Goal: Information Seeking & Learning: Learn about a topic

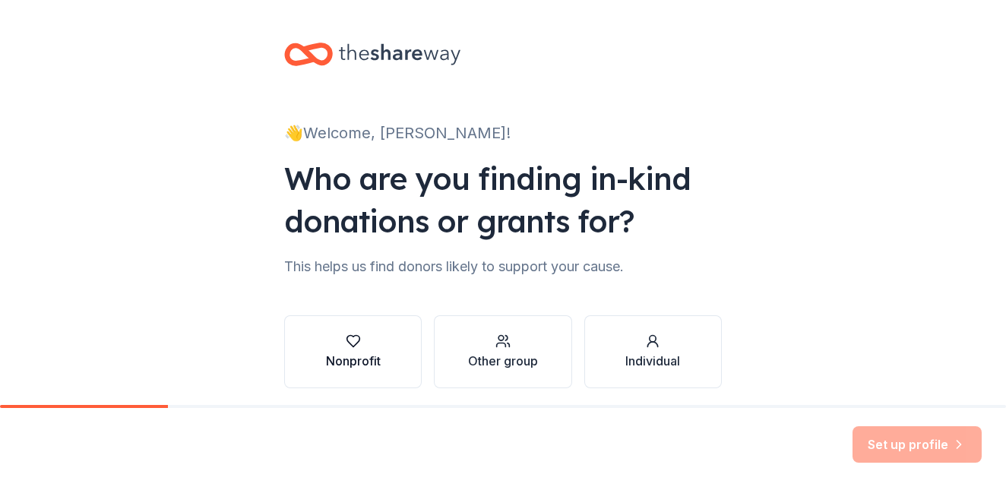
click at [381, 351] on button "Nonprofit" at bounding box center [352, 351] width 137 height 73
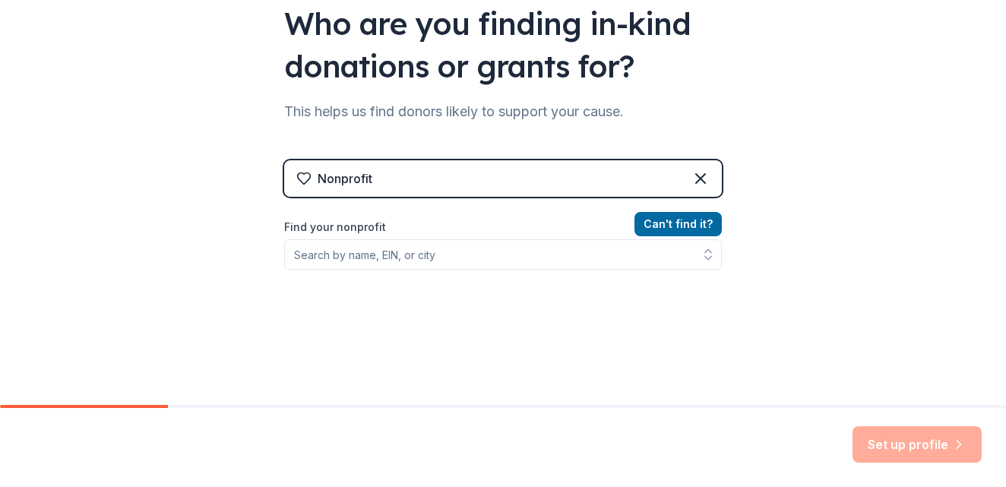
scroll to position [160, 0]
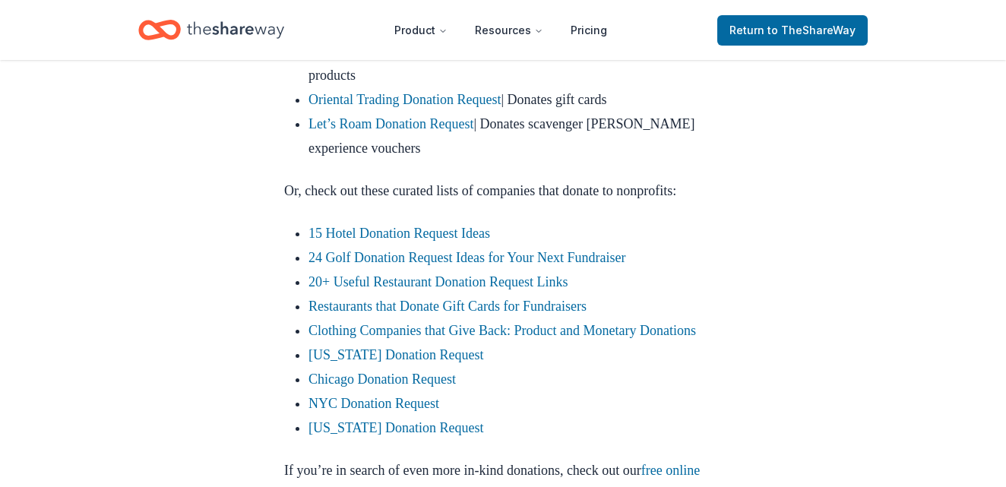
scroll to position [1095, 0]
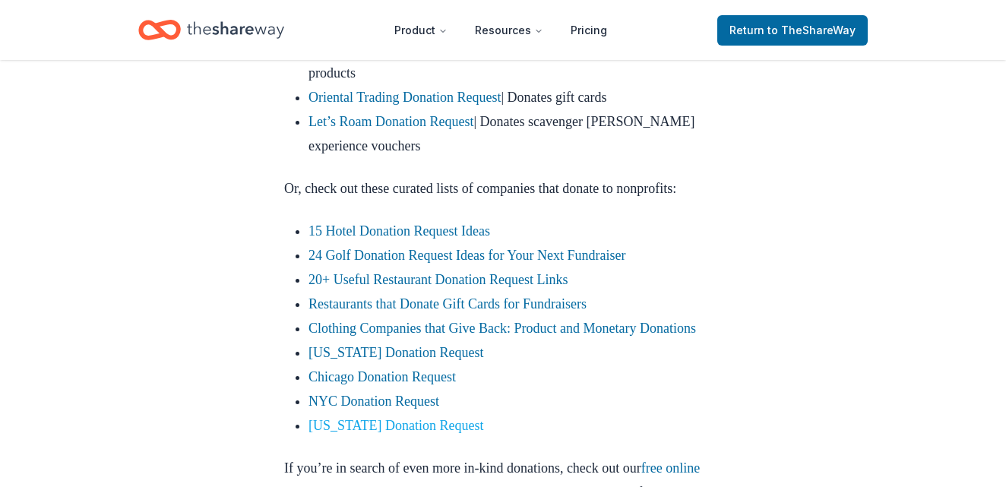
click at [460, 433] on link "[US_STATE] Donation Request" at bounding box center [395, 425] width 175 height 15
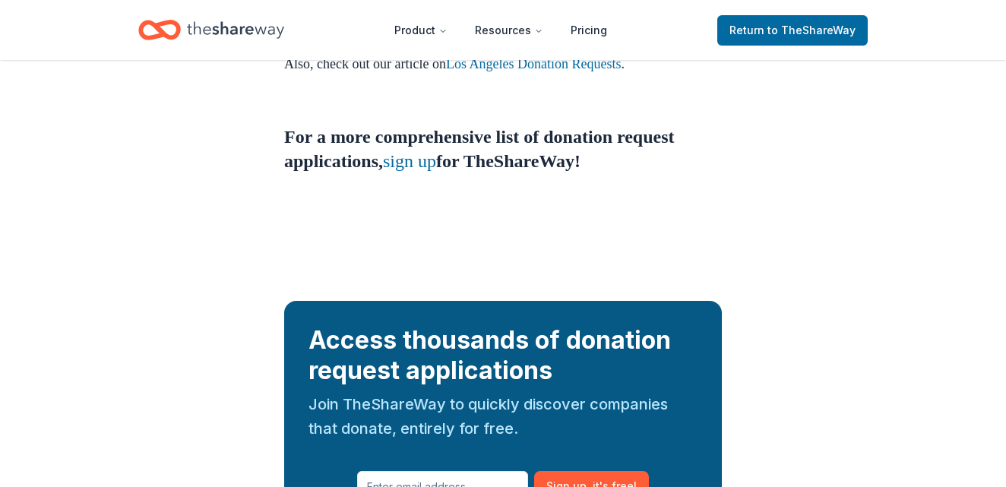
scroll to position [1598, 0]
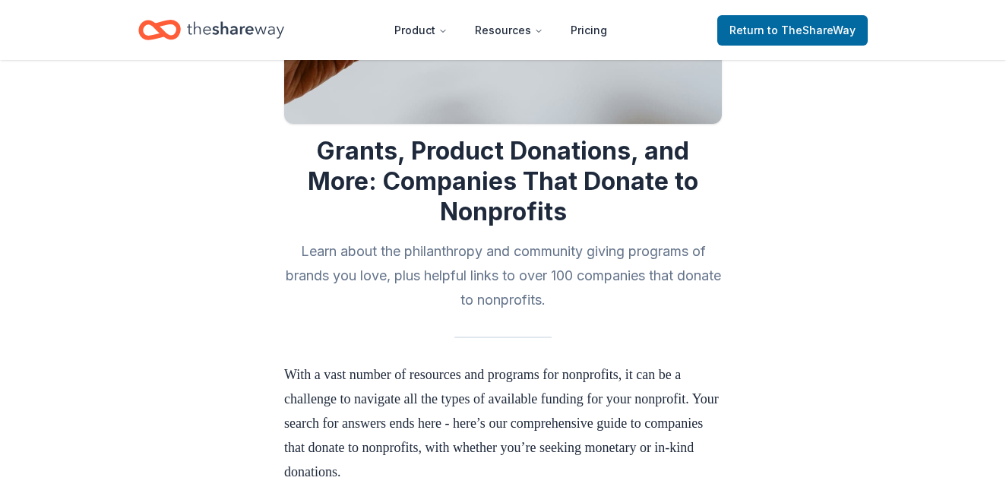
scroll to position [824, 0]
